Goal: Check status: Check status

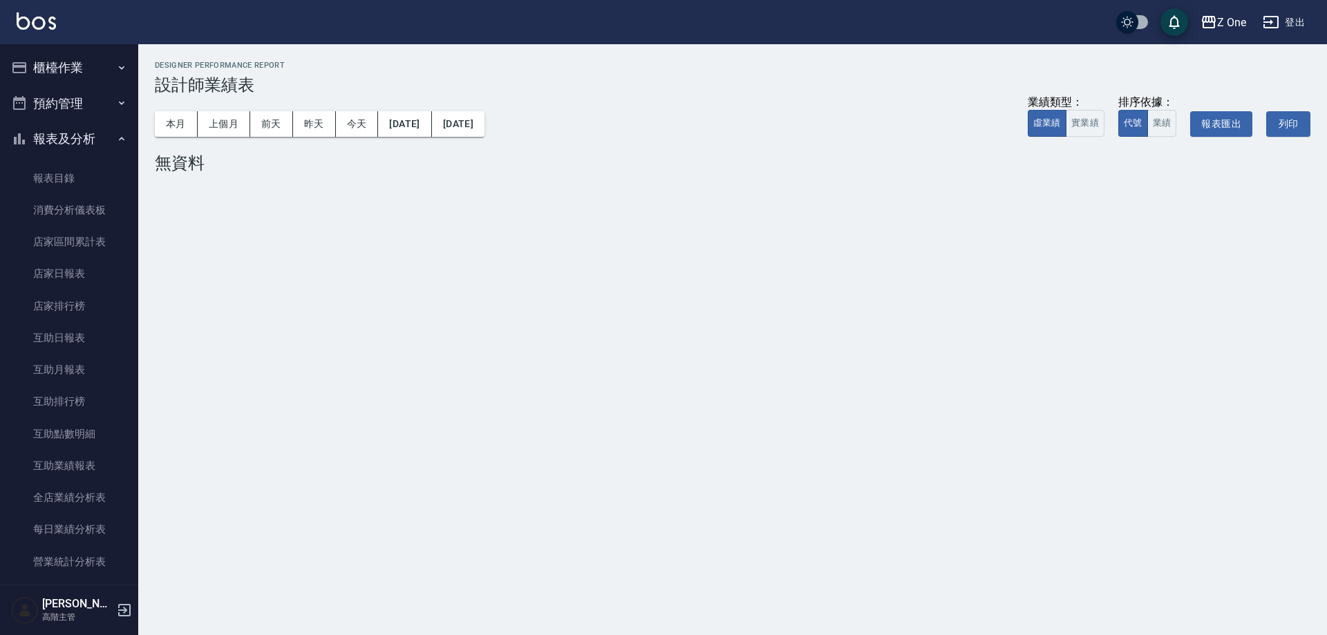
scroll to position [277, 0]
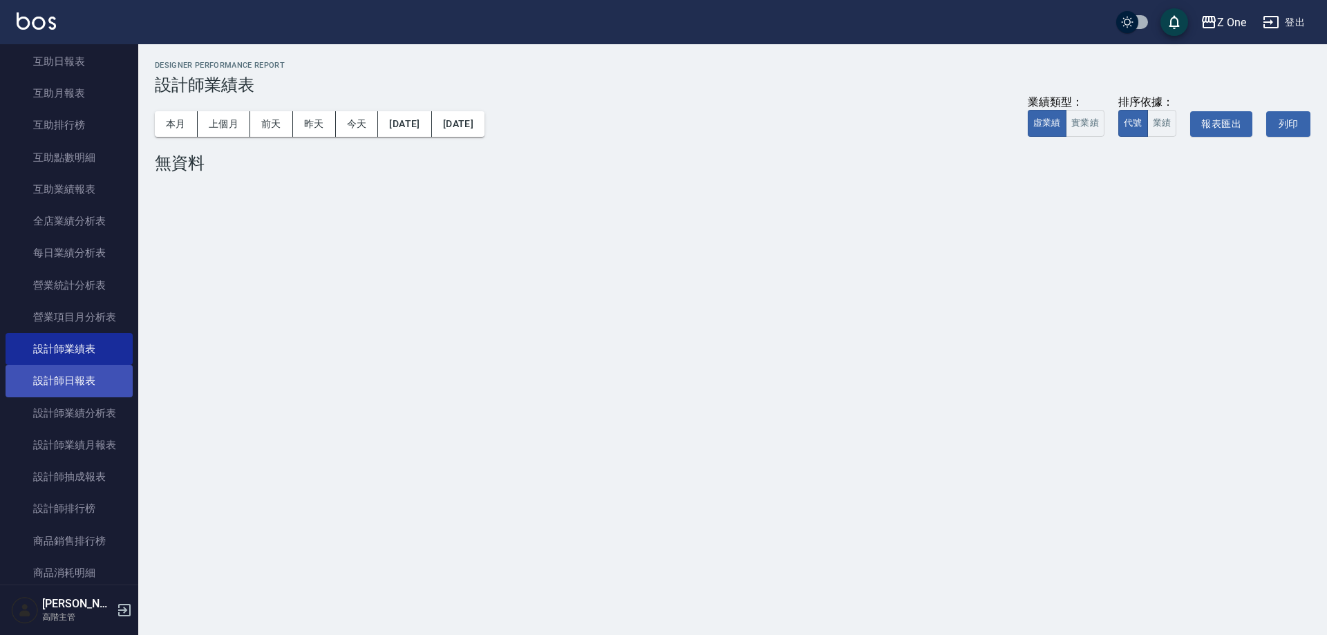
click at [104, 385] on link "設計師日報表" at bounding box center [69, 381] width 127 height 32
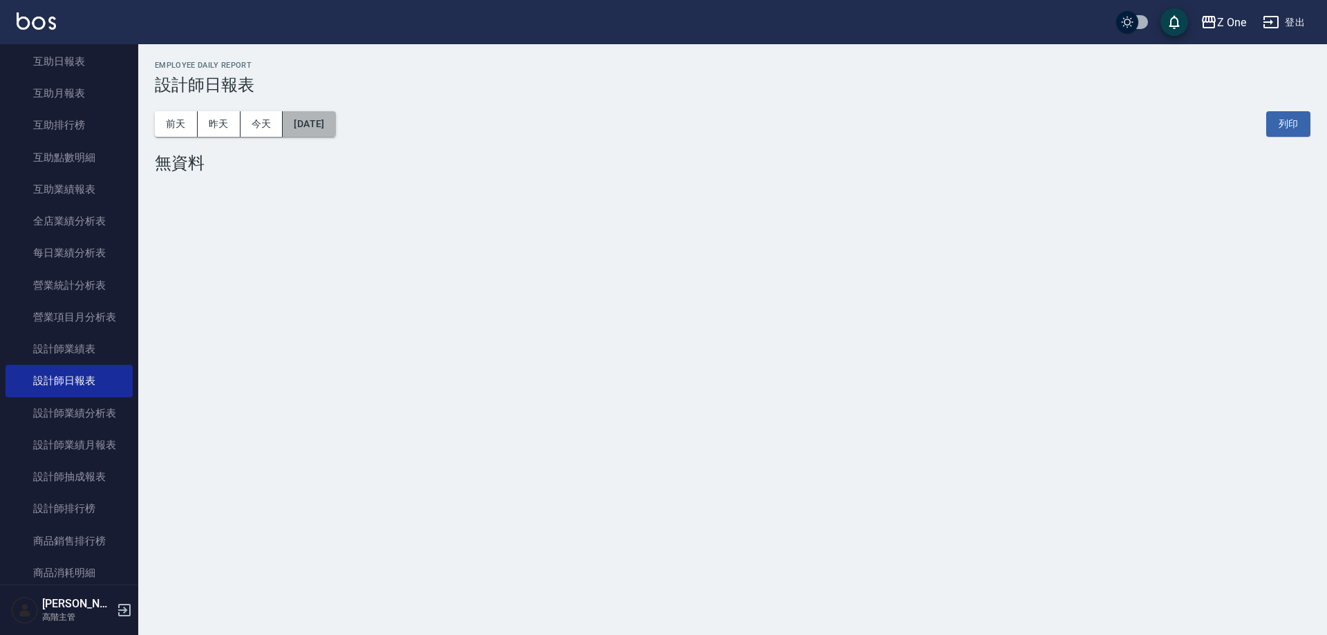
click at [335, 119] on button "[DATE]" at bounding box center [309, 124] width 53 height 26
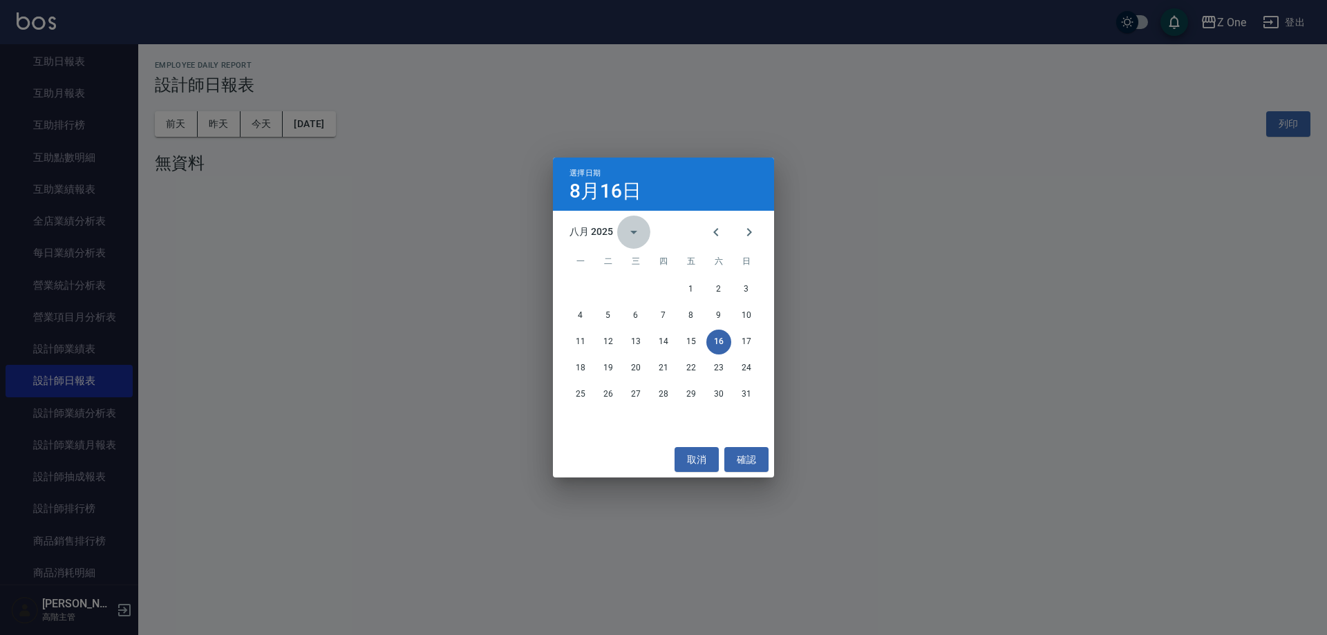
click at [631, 232] on icon "calendar view is open, switch to year view" at bounding box center [634, 232] width 17 height 17
click at [594, 338] on button "2023" at bounding box center [592, 345] width 50 height 25
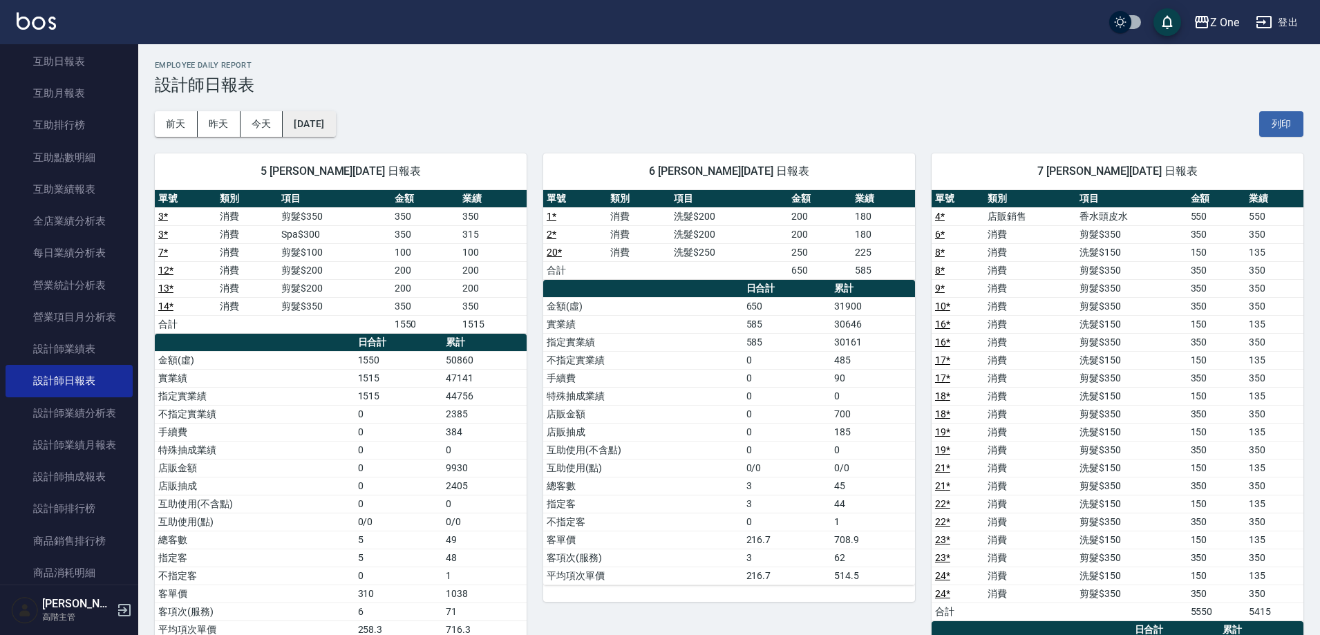
click at [335, 127] on button "[DATE]" at bounding box center [309, 124] width 53 height 26
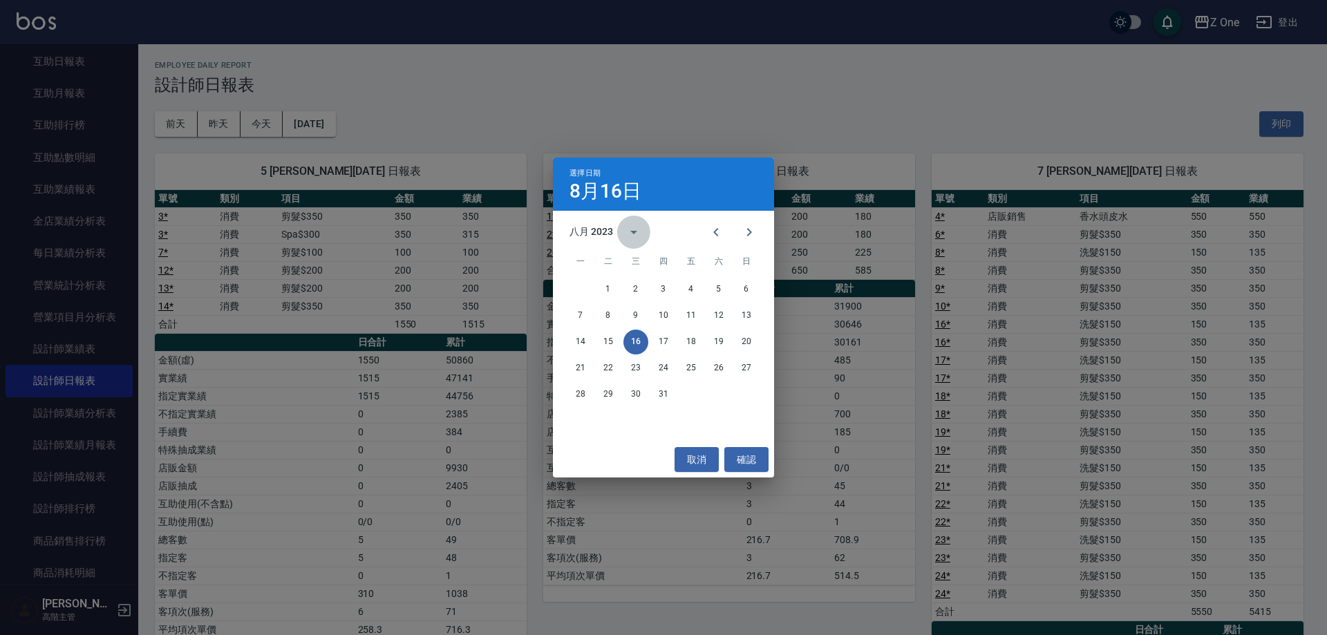
click at [633, 233] on icon "calendar view is open, switch to year view" at bounding box center [634, 232] width 7 height 3
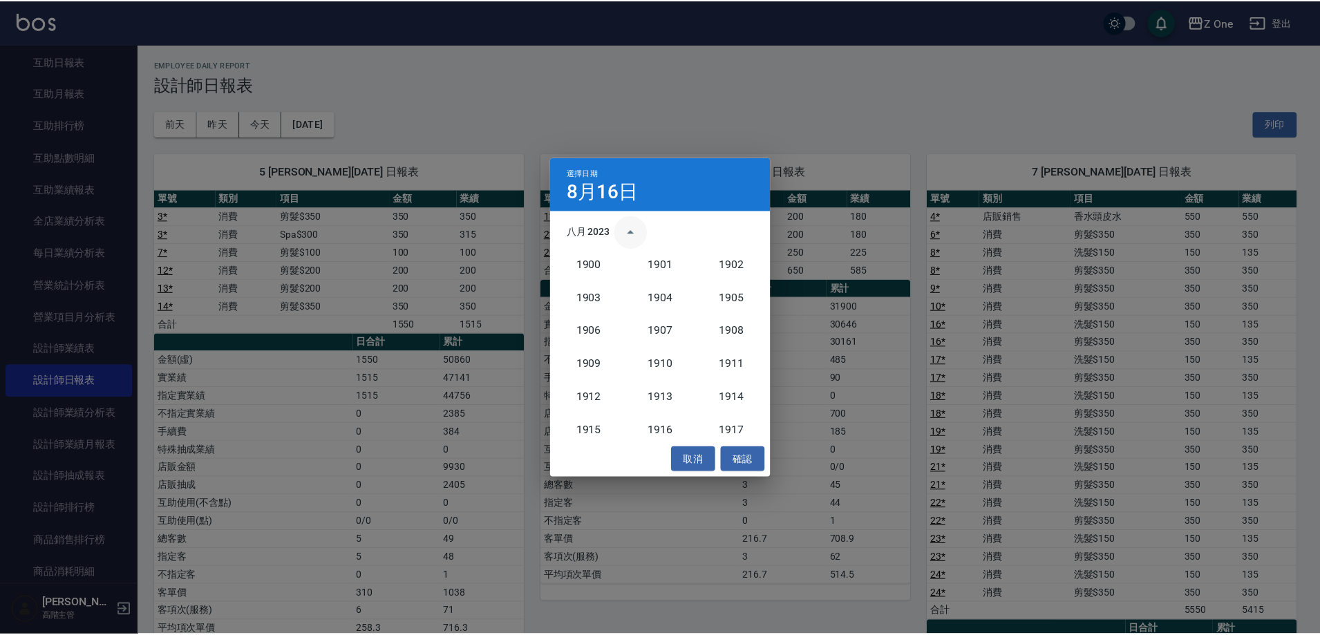
scroll to position [1280, 0]
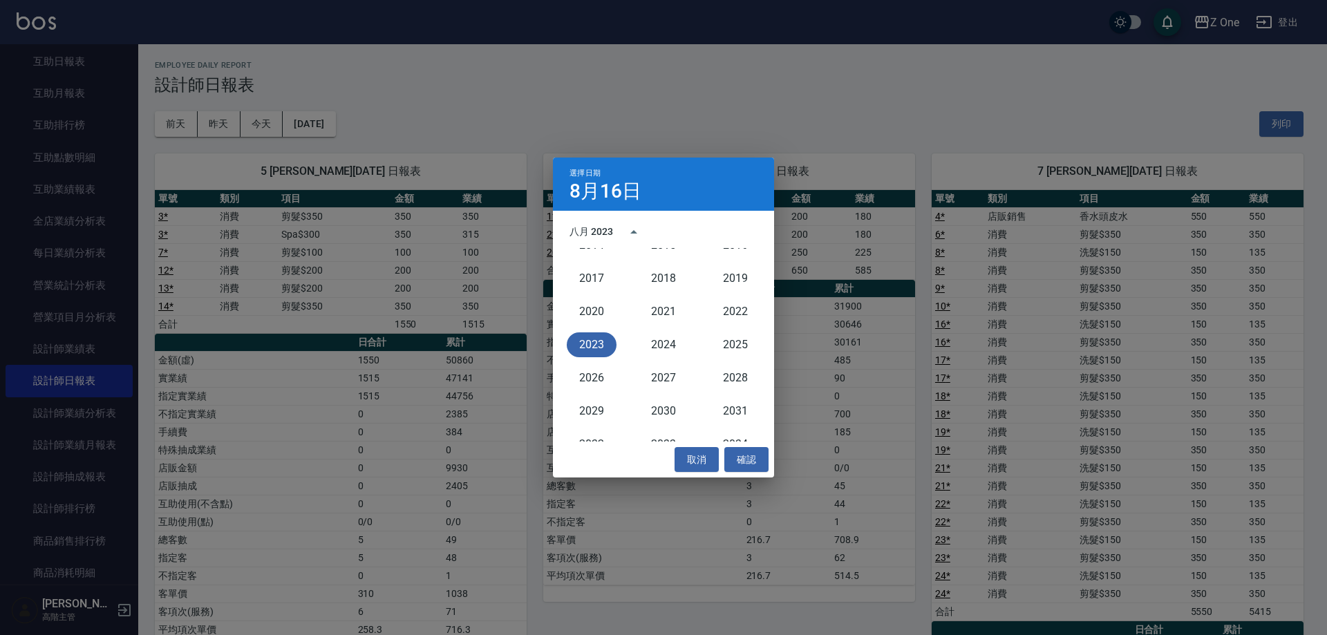
click at [595, 229] on div "八月 2023" at bounding box center [592, 232] width 44 height 15
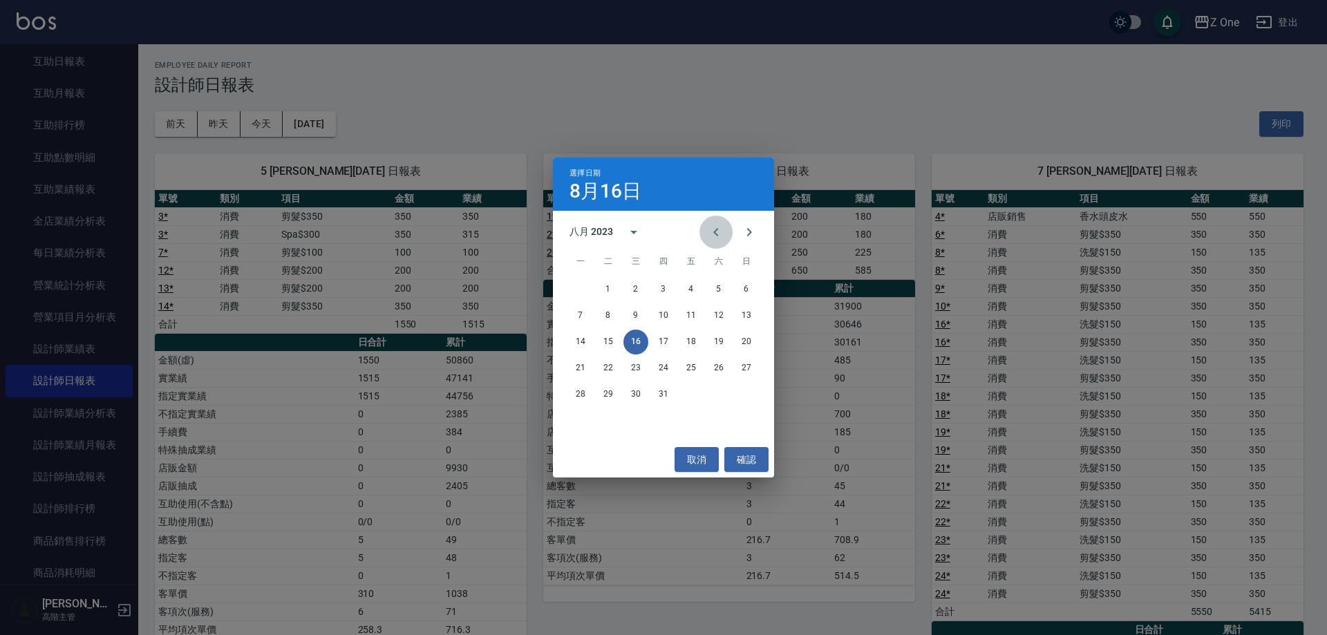
click at [715, 230] on icon "Previous month" at bounding box center [716, 232] width 17 height 17
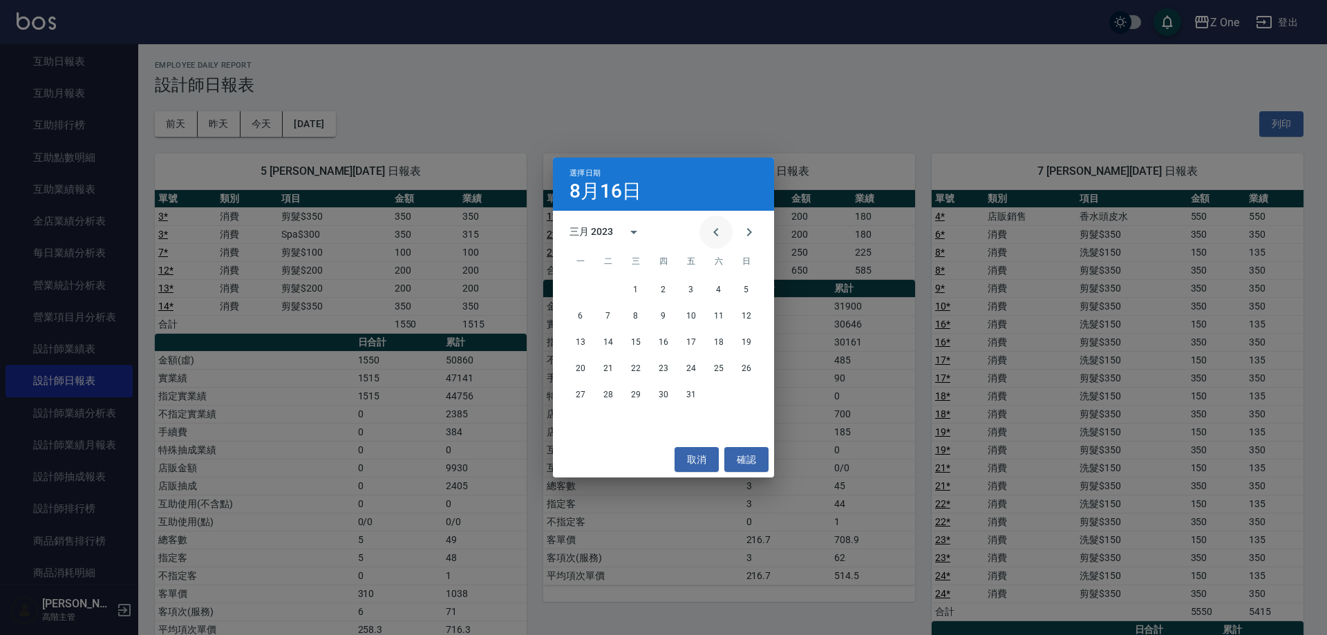
click at [715, 230] on icon "Previous month" at bounding box center [716, 232] width 17 height 17
click at [696, 342] on button "13" at bounding box center [691, 342] width 25 height 25
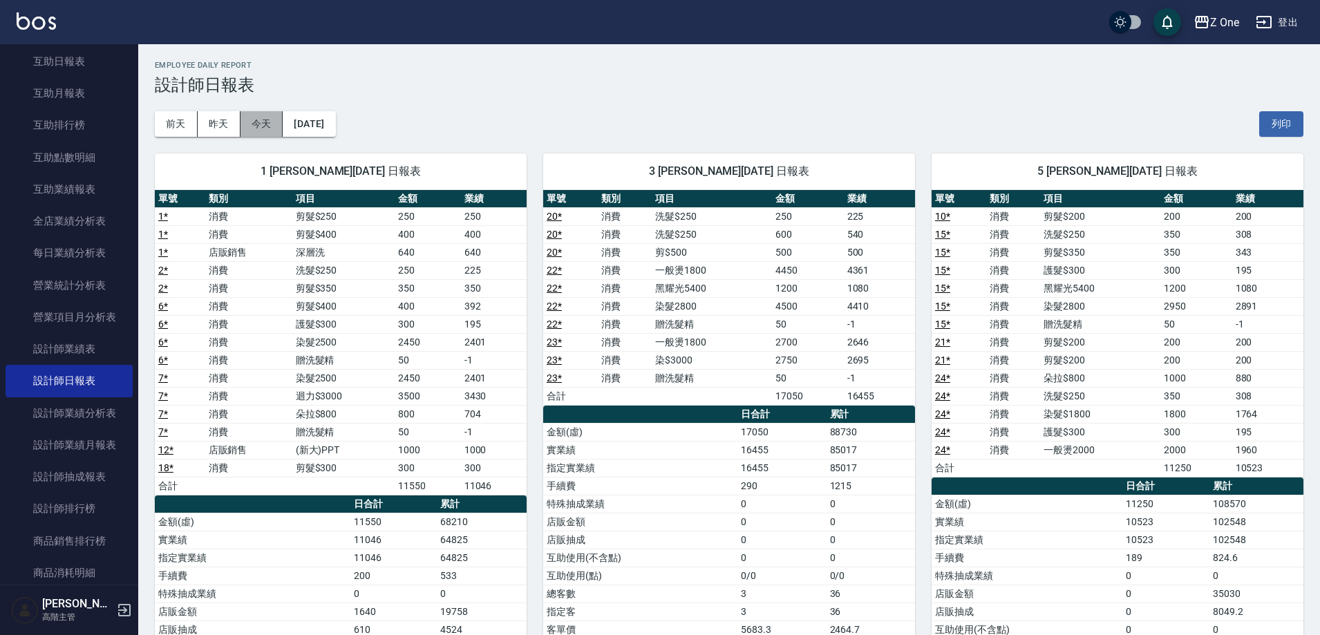
click at [265, 128] on button "今天" at bounding box center [262, 124] width 43 height 26
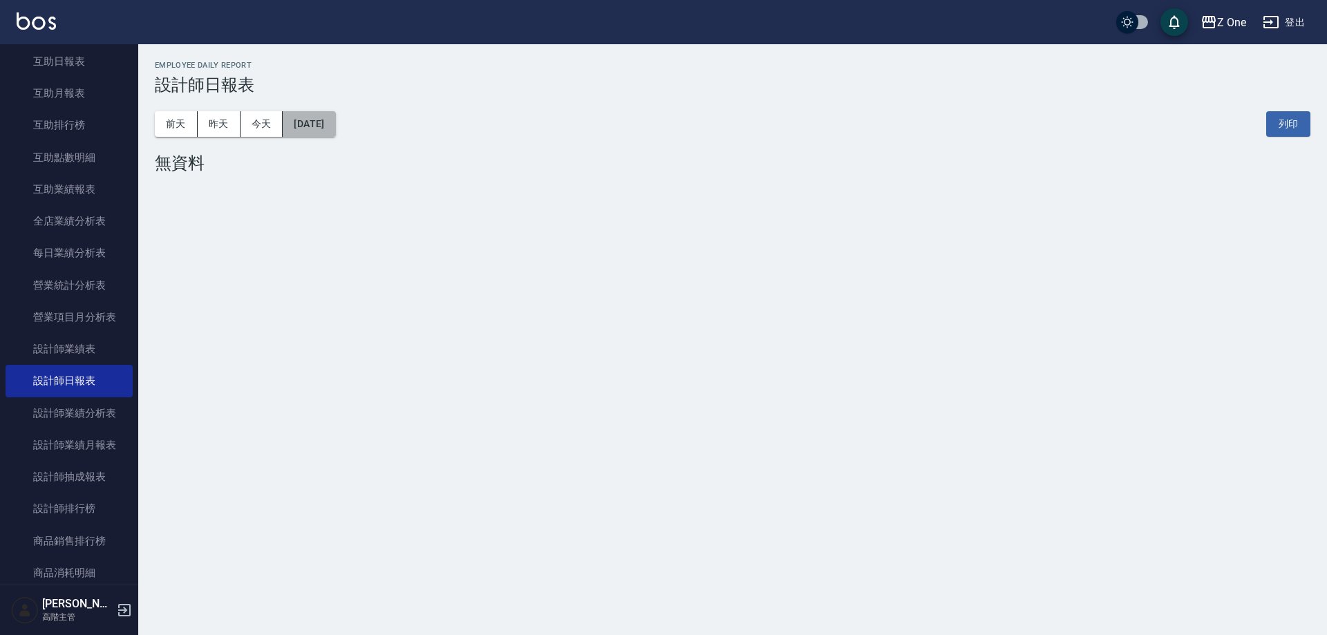
click at [335, 131] on button "[DATE]" at bounding box center [309, 124] width 53 height 26
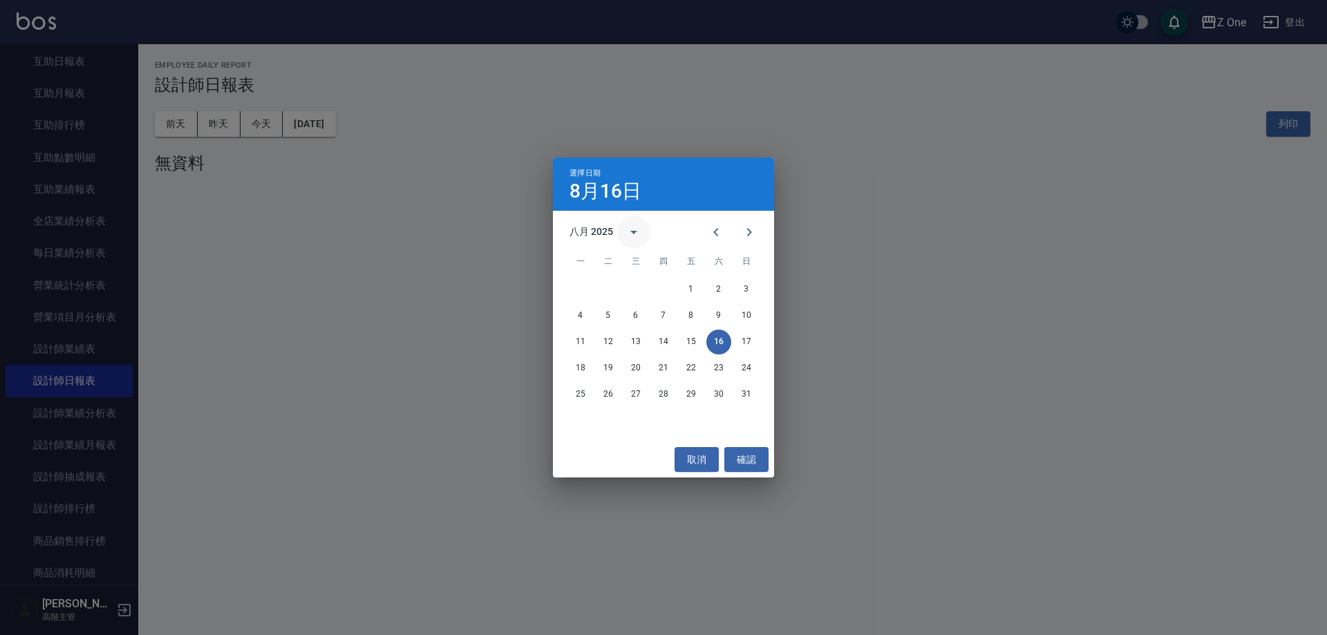
click at [633, 232] on icon "calendar view is open, switch to year view" at bounding box center [634, 232] width 7 height 3
click at [671, 352] on button "2024" at bounding box center [664, 345] width 50 height 25
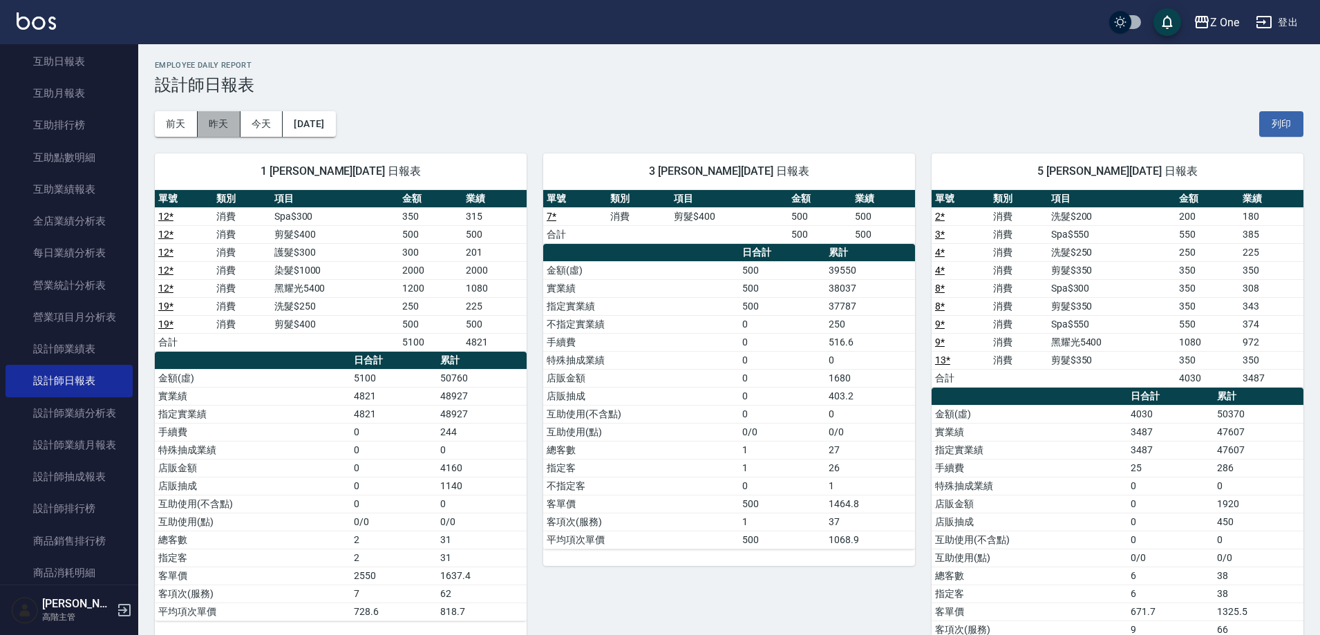
click at [207, 122] on button "昨天" at bounding box center [219, 124] width 43 height 26
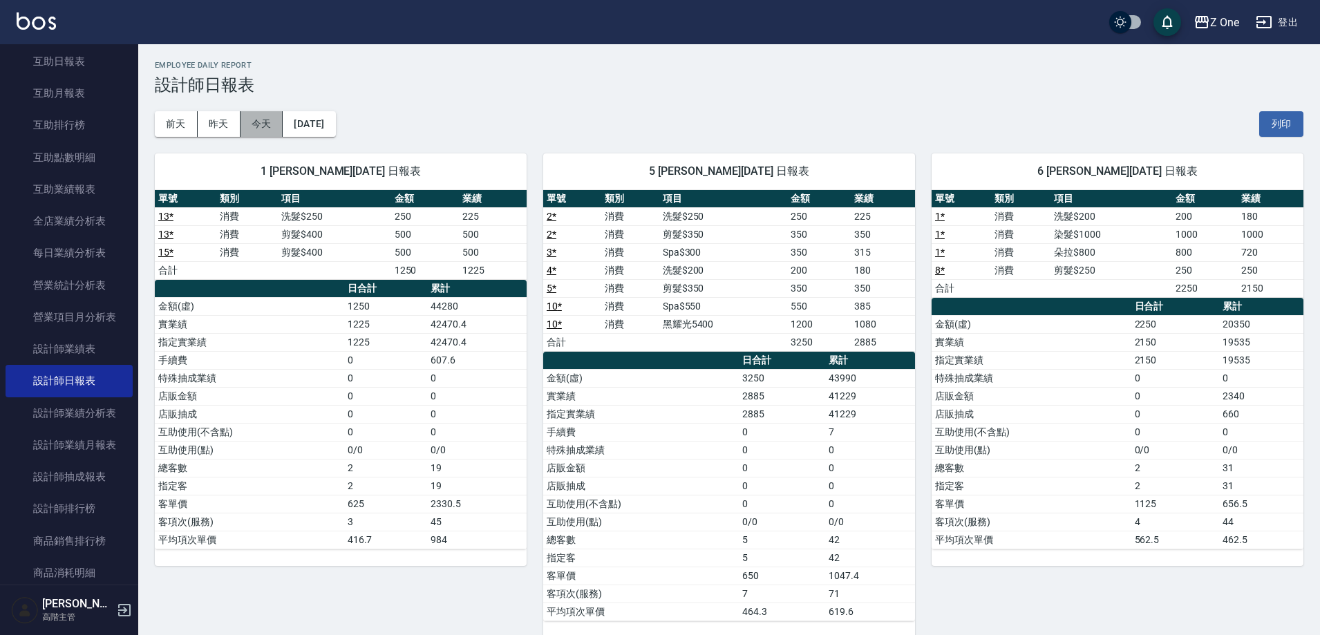
click at [269, 129] on button "今天" at bounding box center [262, 124] width 43 height 26
